Goal: Task Accomplishment & Management: Manage account settings

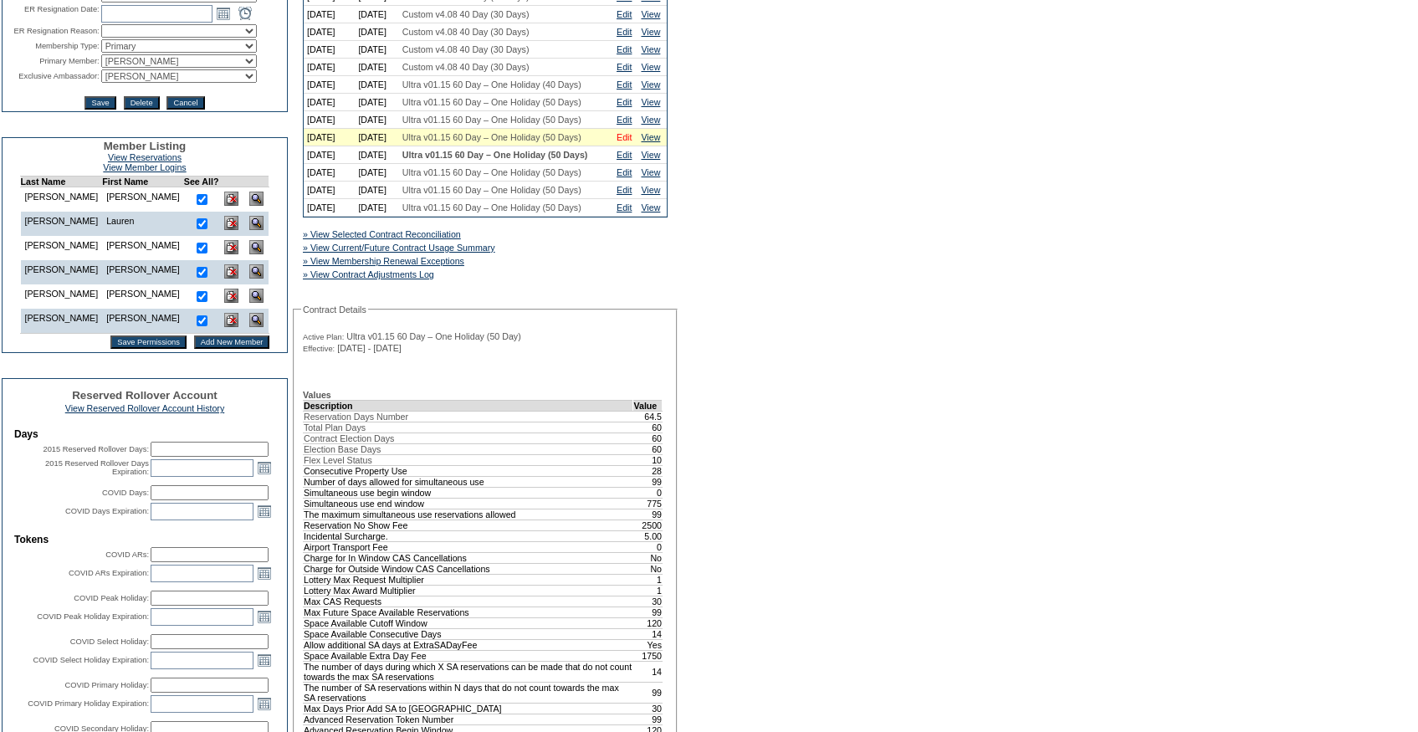
click at [625, 142] on link "Edit" at bounding box center [623, 137] width 15 height 10
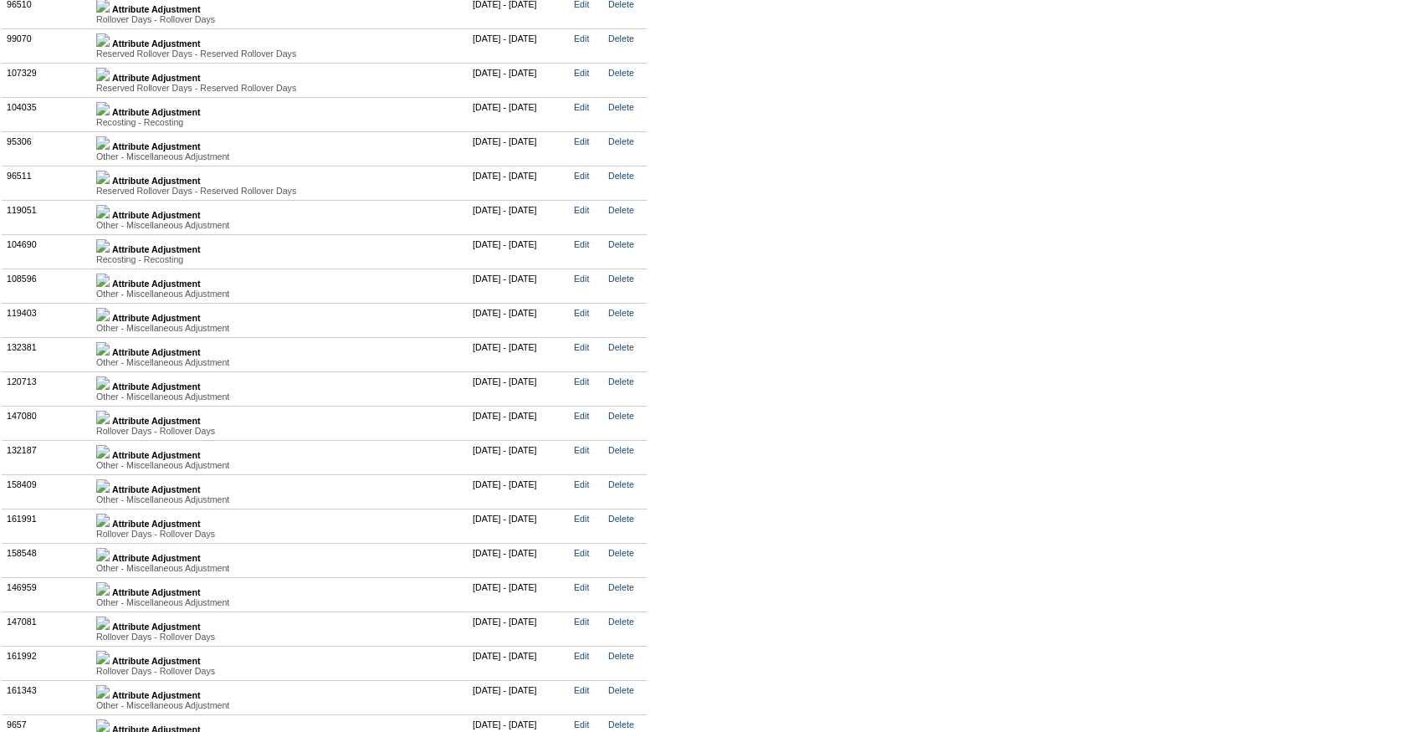
scroll to position [4214, 0]
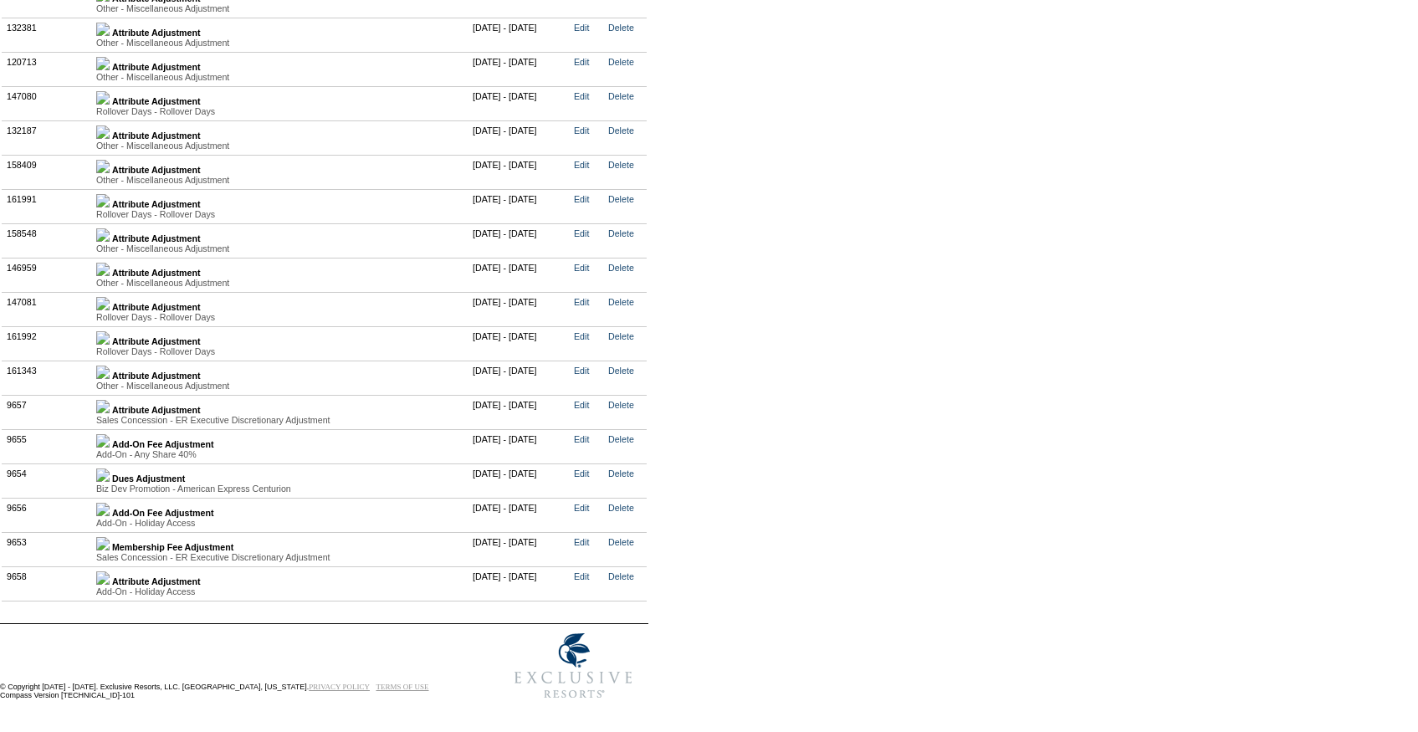
click at [110, 242] on img at bounding box center [102, 234] width 13 height 13
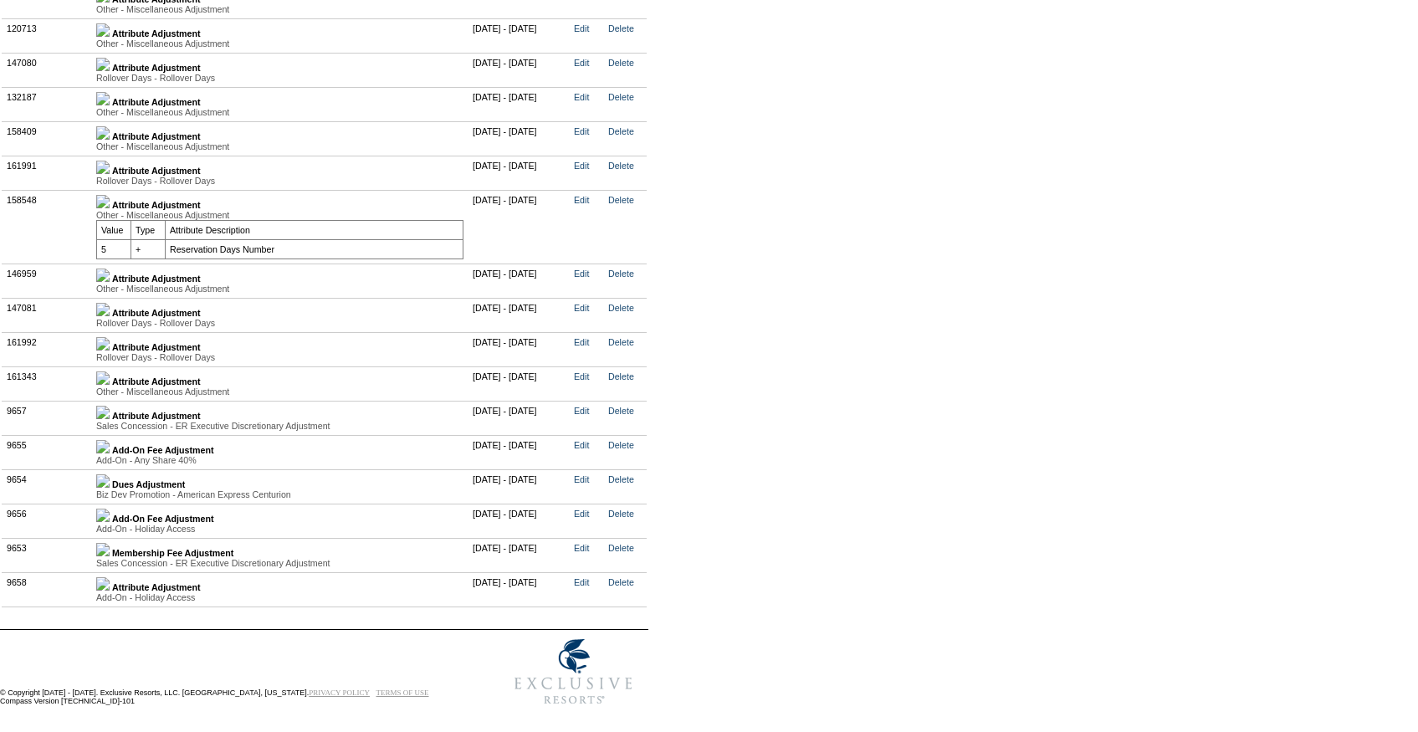
click at [110, 208] on img at bounding box center [102, 201] width 13 height 13
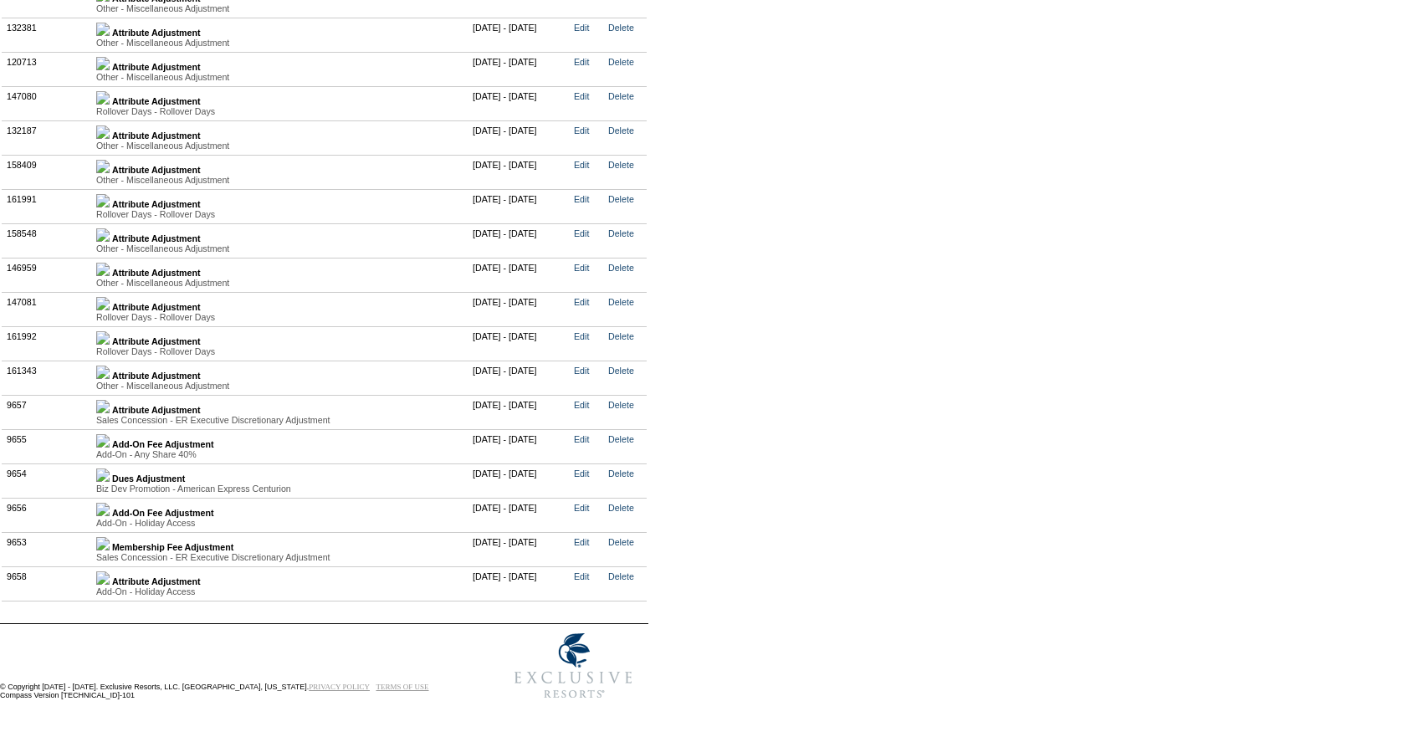
click at [110, 243] on link at bounding box center [102, 238] width 13 height 10
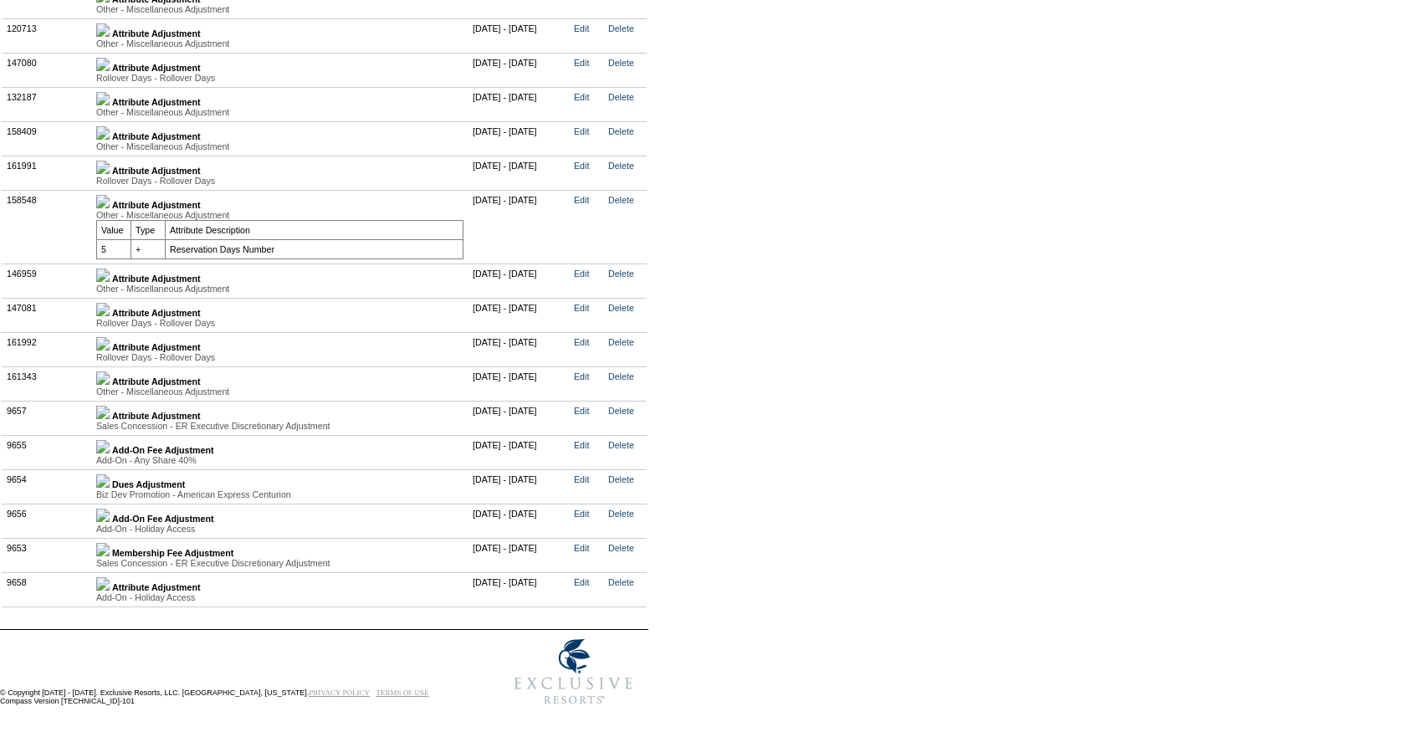
click at [110, 282] on img at bounding box center [102, 274] width 13 height 13
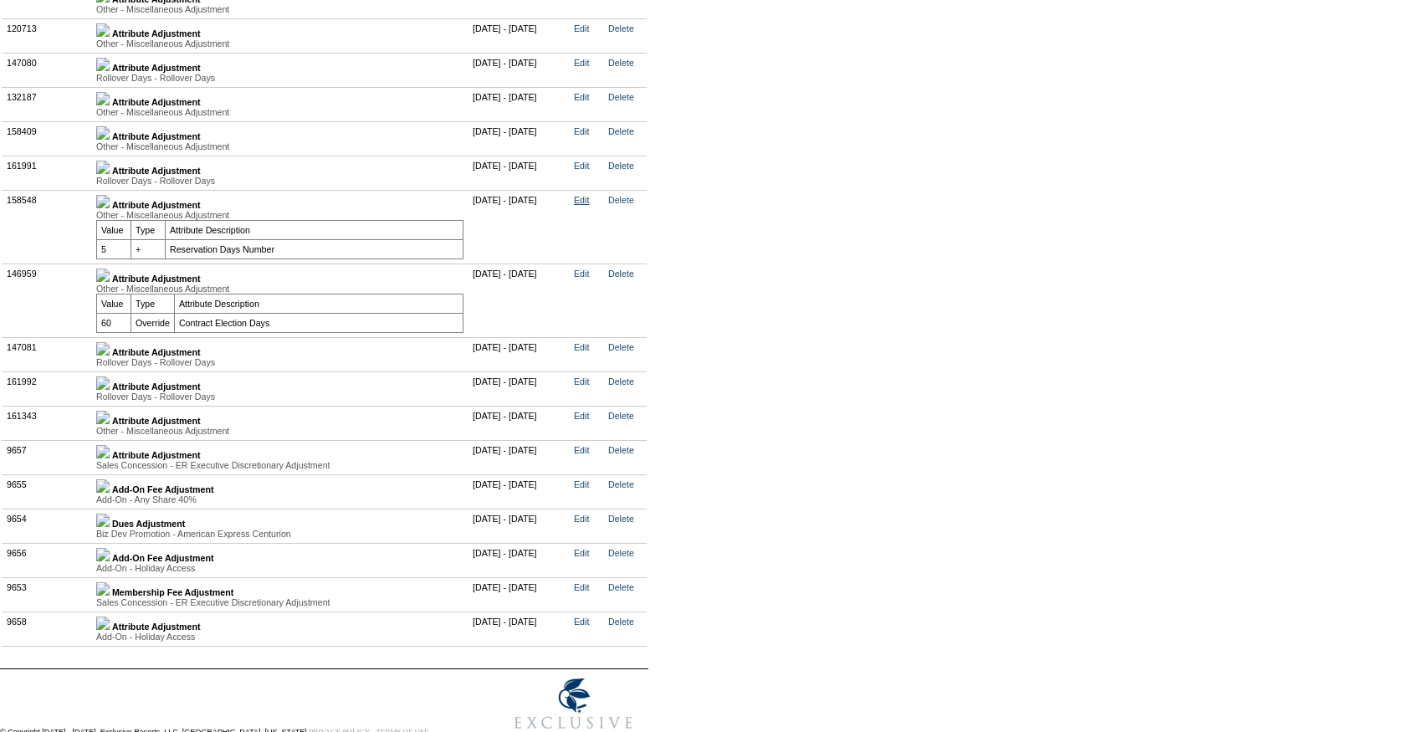
click at [589, 205] on link "Edit" at bounding box center [581, 200] width 15 height 10
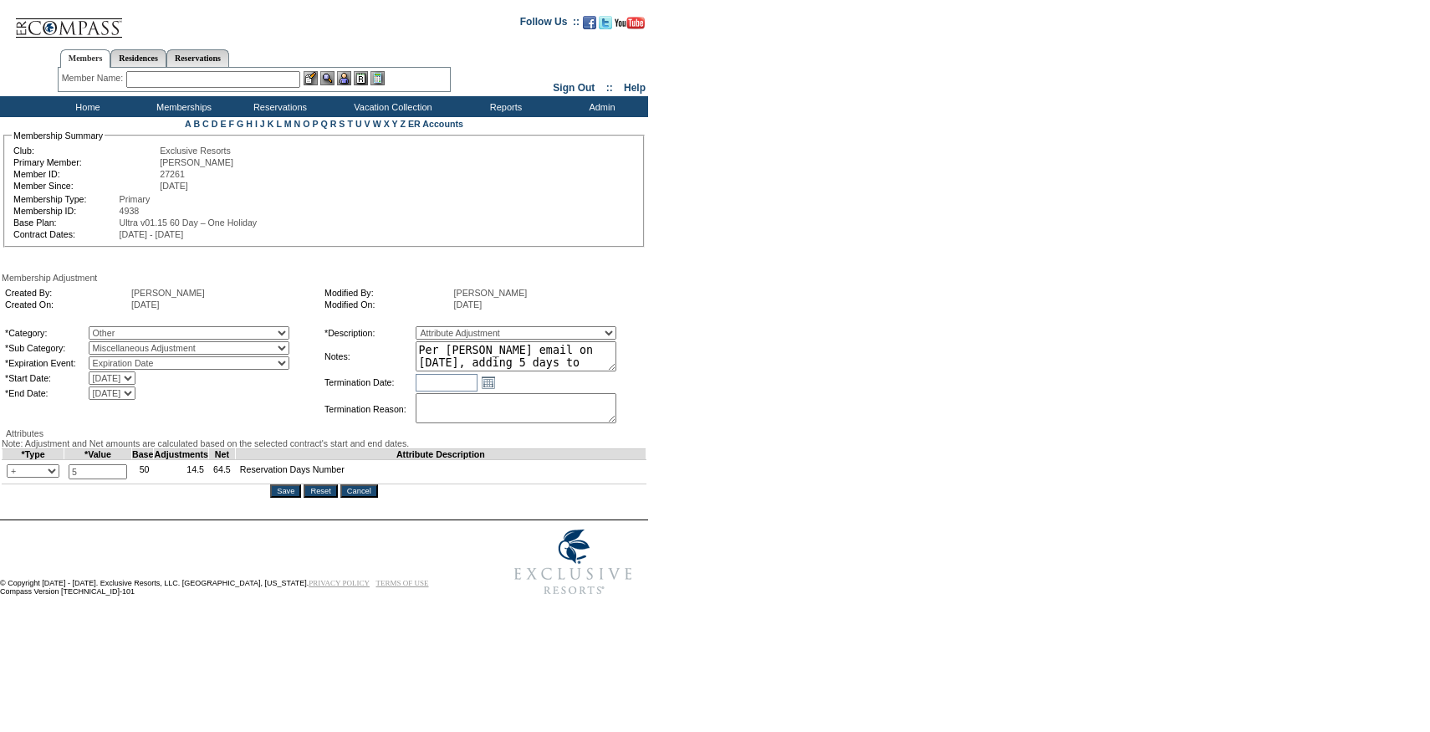
drag, startPoint x: 642, startPoint y: 376, endPoint x: 642, endPoint y: 413, distance: 37.6
click at [642, 413] on tbody "*Description: Membership/Transfer Fee Adjustment Membership Fee Adjustment Add-…" at bounding box center [484, 375] width 319 height 99
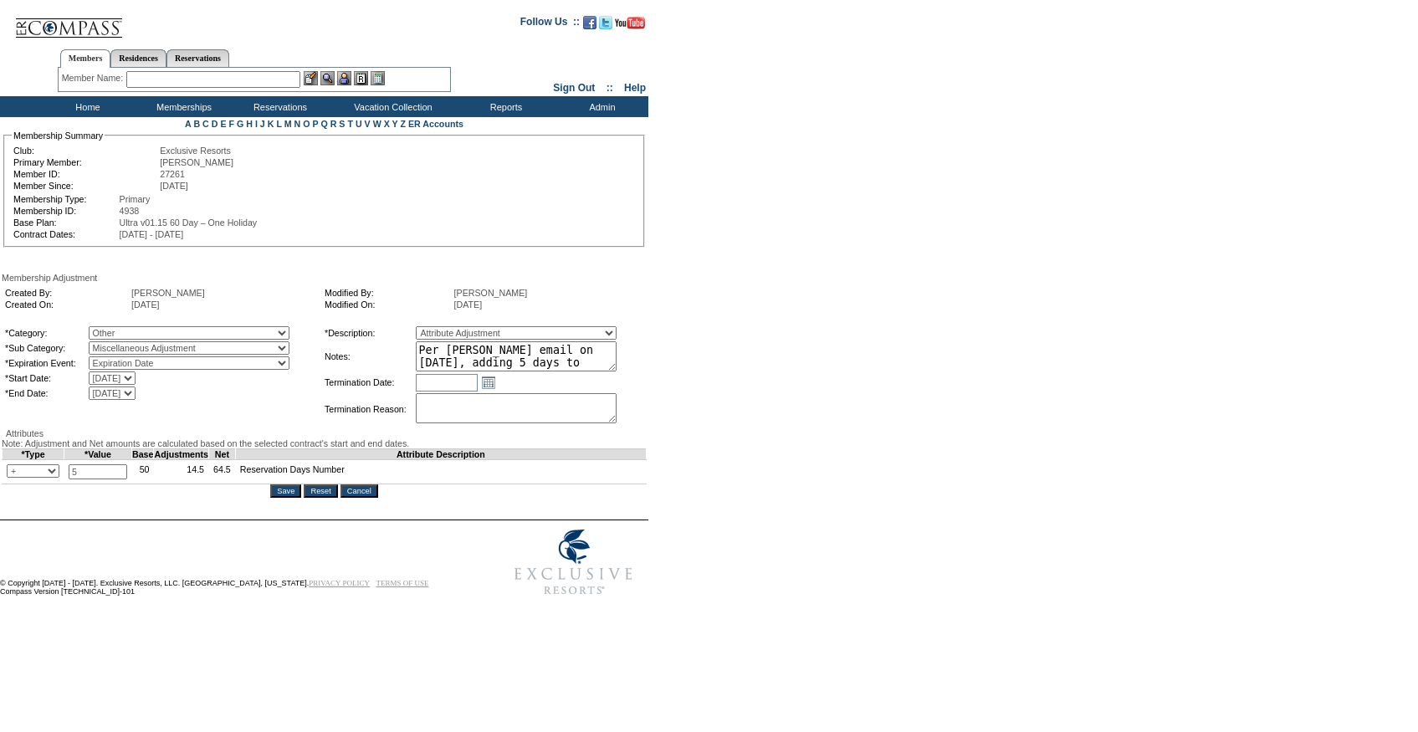
drag, startPoint x: 637, startPoint y: 371, endPoint x: 637, endPoint y: 415, distance: 44.3
click at [616, 371] on textarea "Per [PERSON_NAME] email on [DATE], adding 5 days to 24/25." at bounding box center [516, 356] width 201 height 30
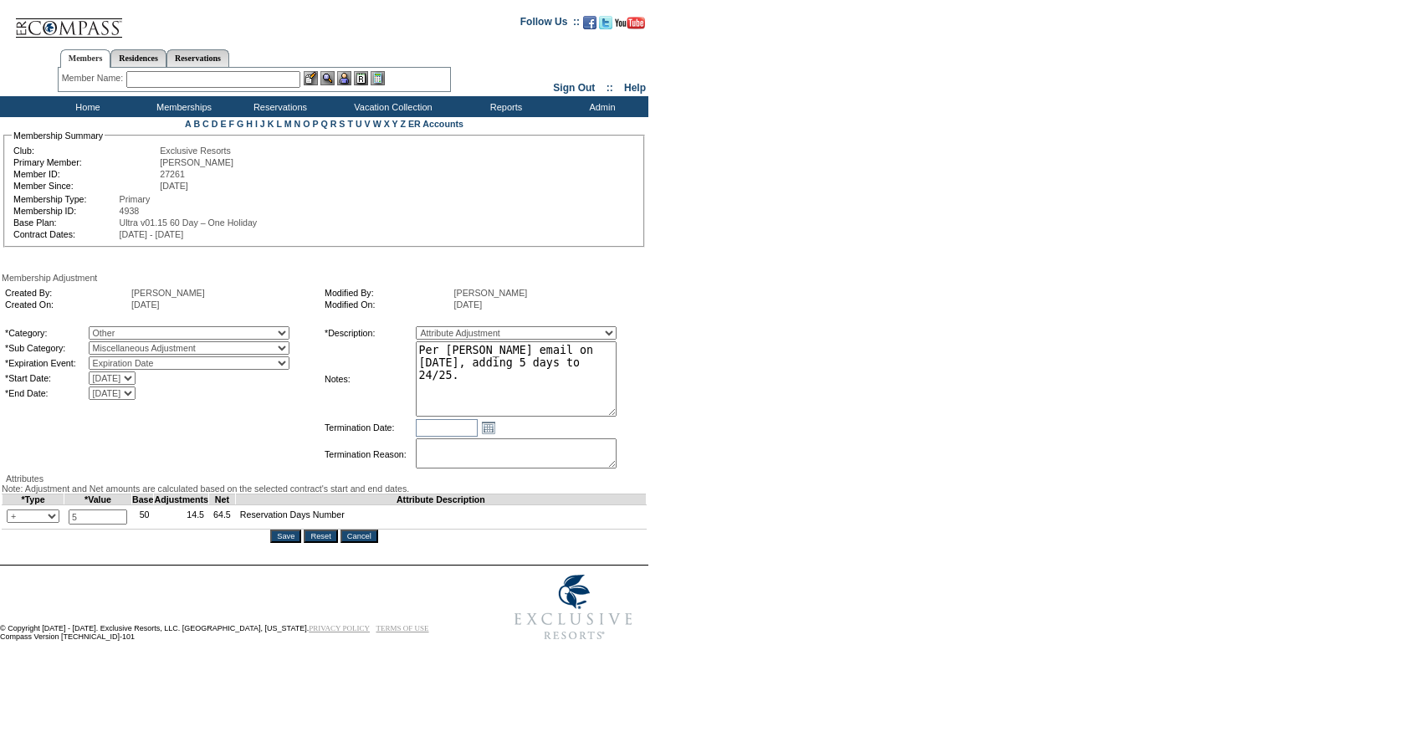
click at [367, 543] on input "Cancel" at bounding box center [359, 535] width 38 height 13
